Goal: Navigation & Orientation: Find specific page/section

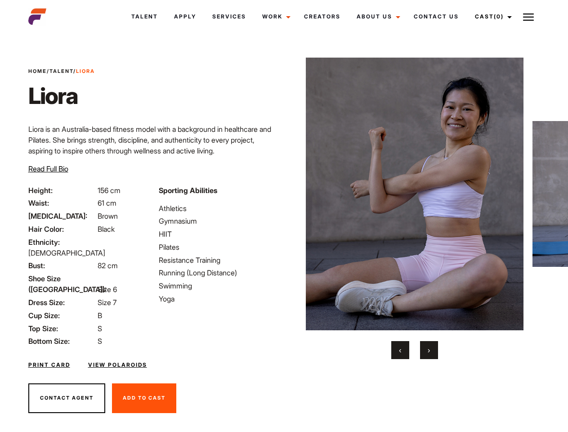
click at [490, 17] on link "Cast (0)" at bounding box center [492, 16] width 50 height 24
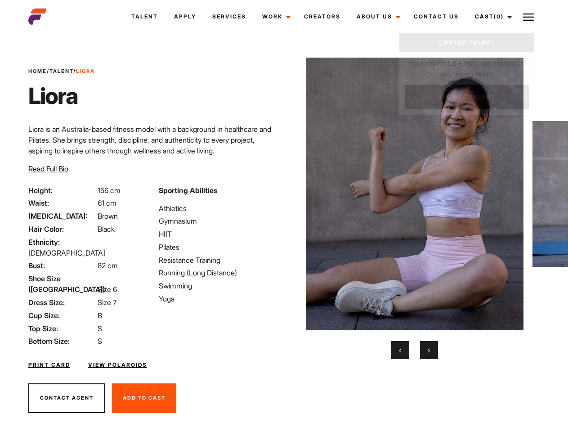
click at [528, 17] on img at bounding box center [528, 17] width 11 height 11
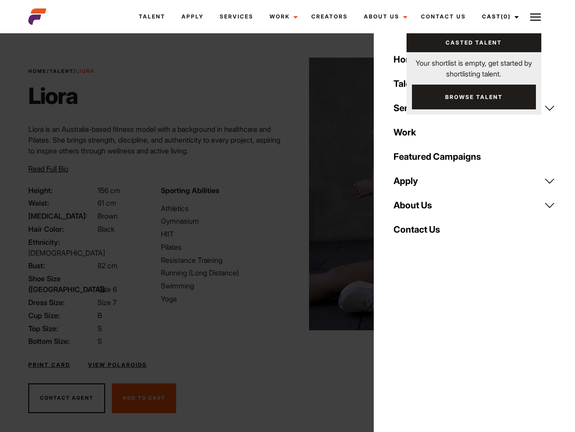
click at [414, 208] on img at bounding box center [418, 194] width 218 height 272
click at [284, 194] on div "Sporting Abilities Athletics Gymnasium HIIT Pilates Resistance Training Running…" at bounding box center [222, 266] width 132 height 162
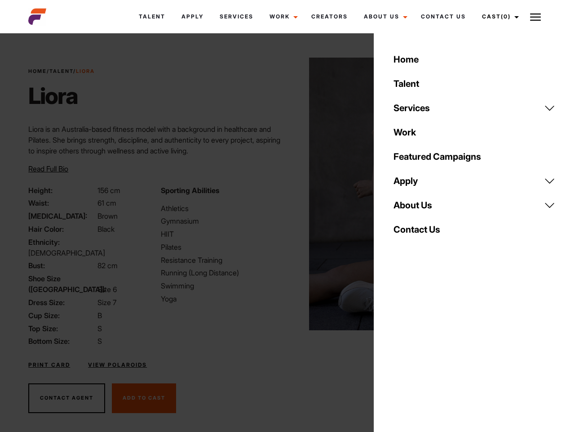
click at [400, 350] on button "‹" at bounding box center [405, 350] width 18 height 18
click at [429, 350] on div "Home Talent Services Talent Casting Photography Videography Creative Hair and M…" at bounding box center [474, 216] width 201 height 432
